Goal: Transaction & Acquisition: Purchase product/service

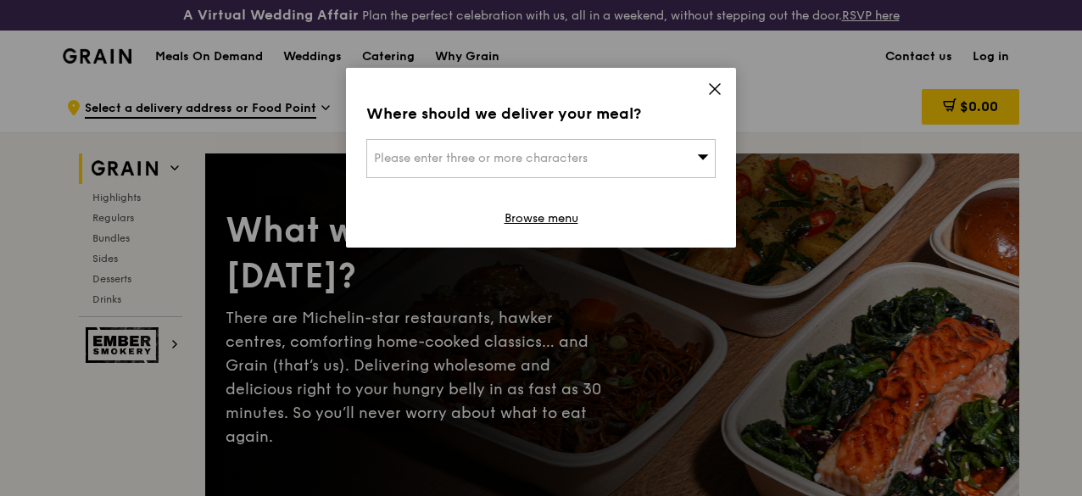
click at [704, 87] on div "Where should we deliver your meal? Please enter three or more characters Browse…" at bounding box center [541, 158] width 390 height 180
click at [715, 86] on icon at bounding box center [714, 88] width 15 height 15
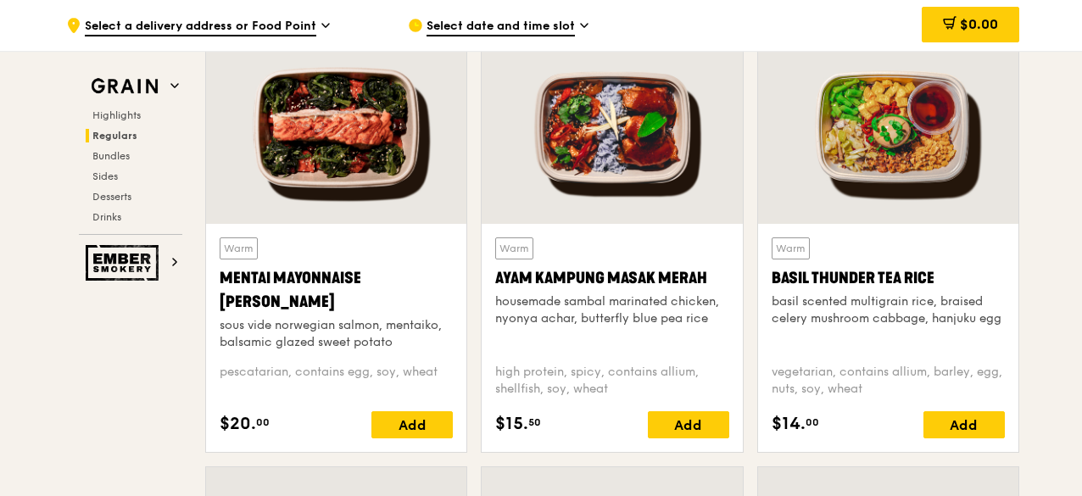
scroll to position [1527, 0]
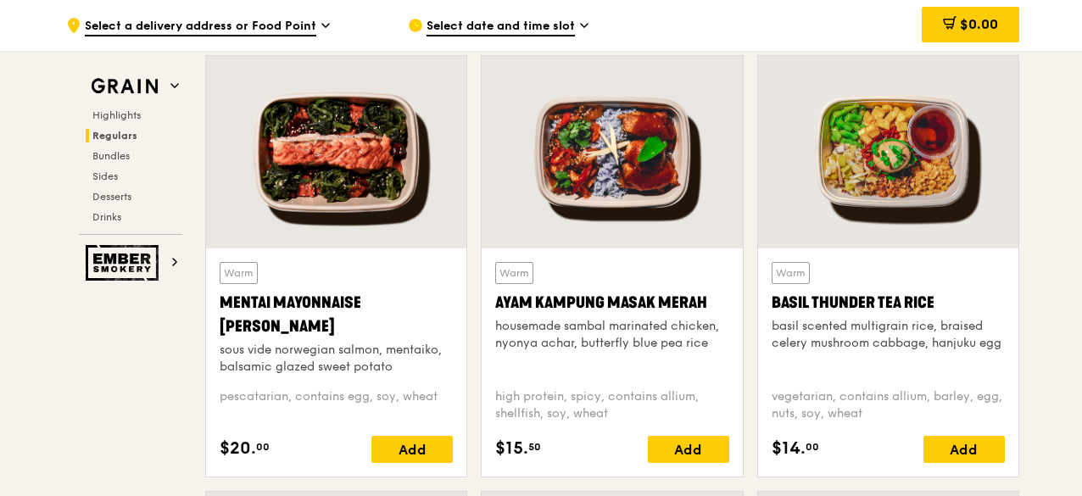
drag, startPoint x: 292, startPoint y: 336, endPoint x: 219, endPoint y: 316, distance: 75.5
click at [220, 316] on div "Mentai Mayonnaise [PERSON_NAME]" at bounding box center [336, 314] width 233 height 47
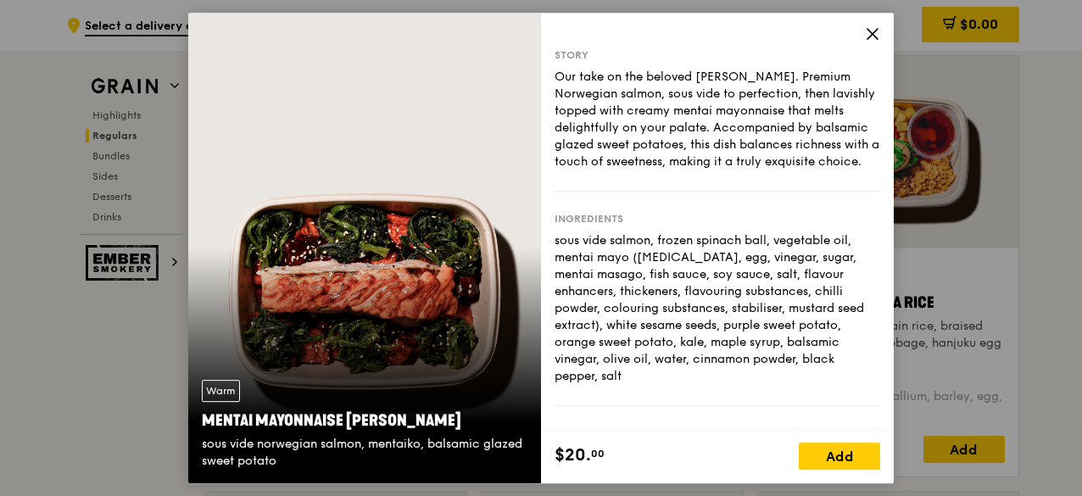
click at [874, 33] on icon at bounding box center [872, 33] width 15 height 15
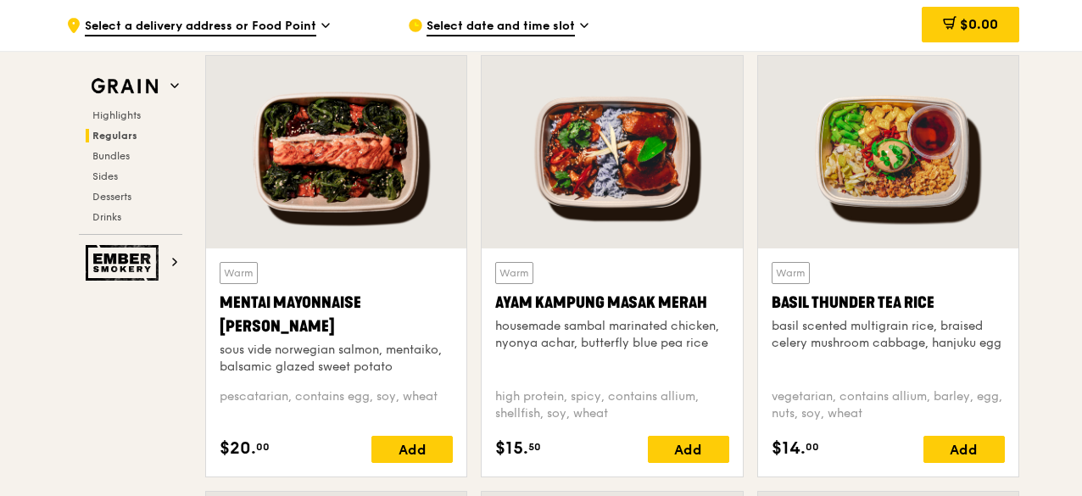
drag, startPoint x: 214, startPoint y: 311, endPoint x: 293, endPoint y: 332, distance: 81.5
click at [296, 333] on div "Warm Mentai Mayonnaise Aburi Salmon sous vide norwegian salmon, mentaiko, balsa…" at bounding box center [336, 362] width 260 height 228
copy div "Mentai Mayonnaise [PERSON_NAME]"
